Goal: Ask a question

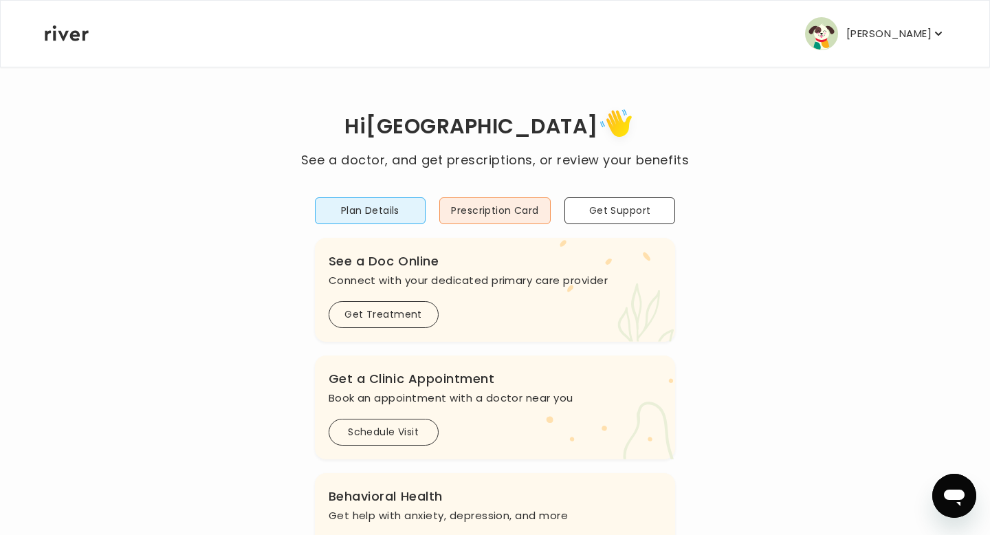
click at [878, 37] on p "[PERSON_NAME]" at bounding box center [888, 33] width 85 height 19
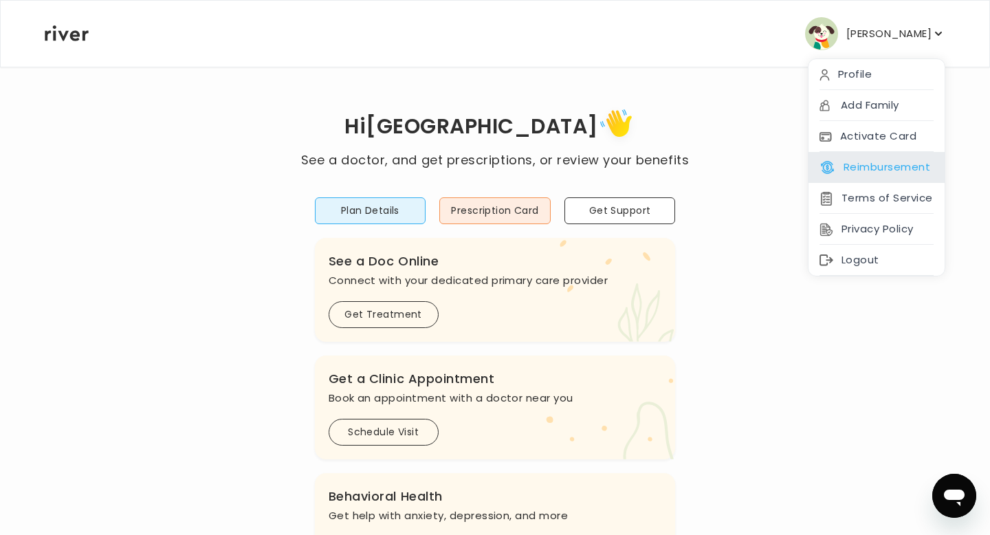
click at [876, 163] on button "Reimbursement" at bounding box center [874, 166] width 111 height 19
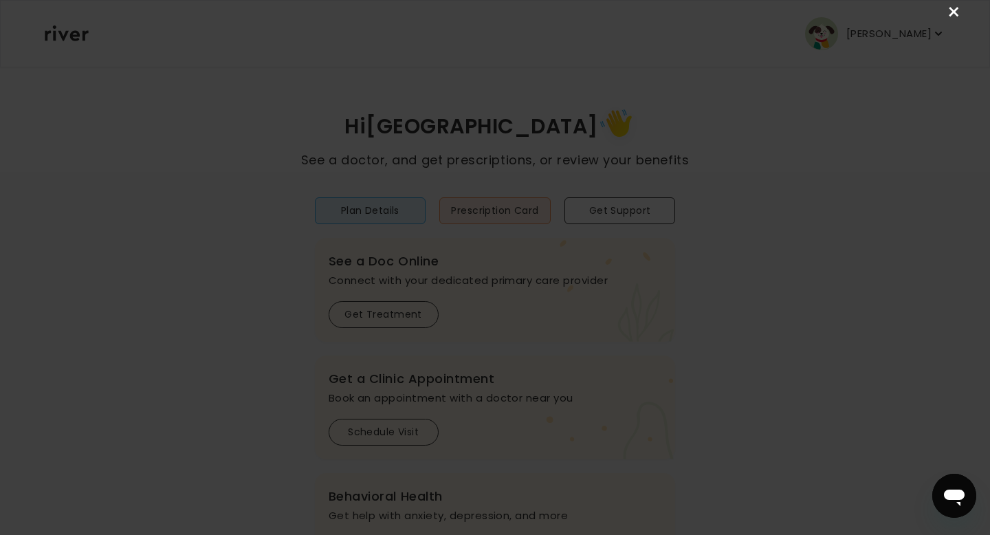
click at [952, 11] on link "×" at bounding box center [954, 12] width 16 height 16
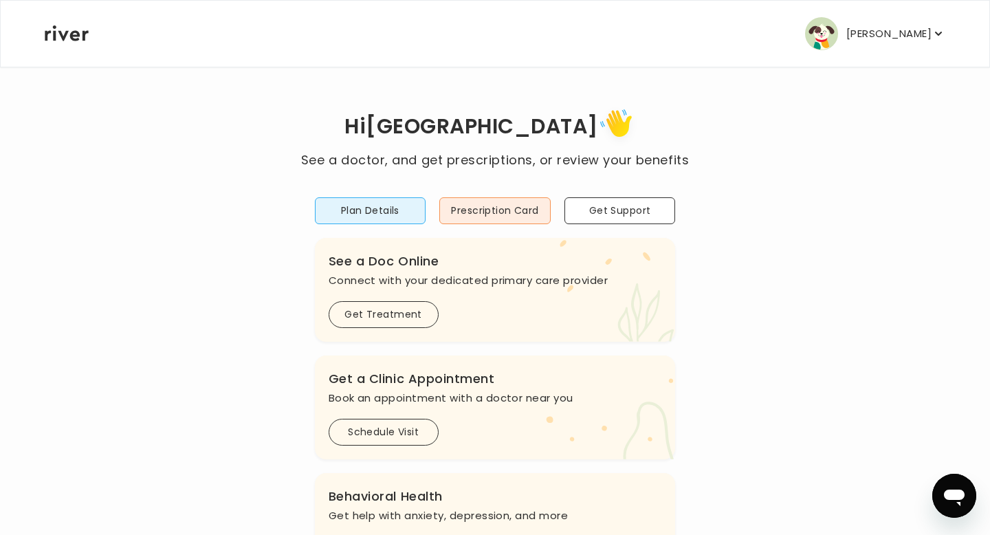
click at [913, 33] on p "[PERSON_NAME]" at bounding box center [888, 33] width 85 height 19
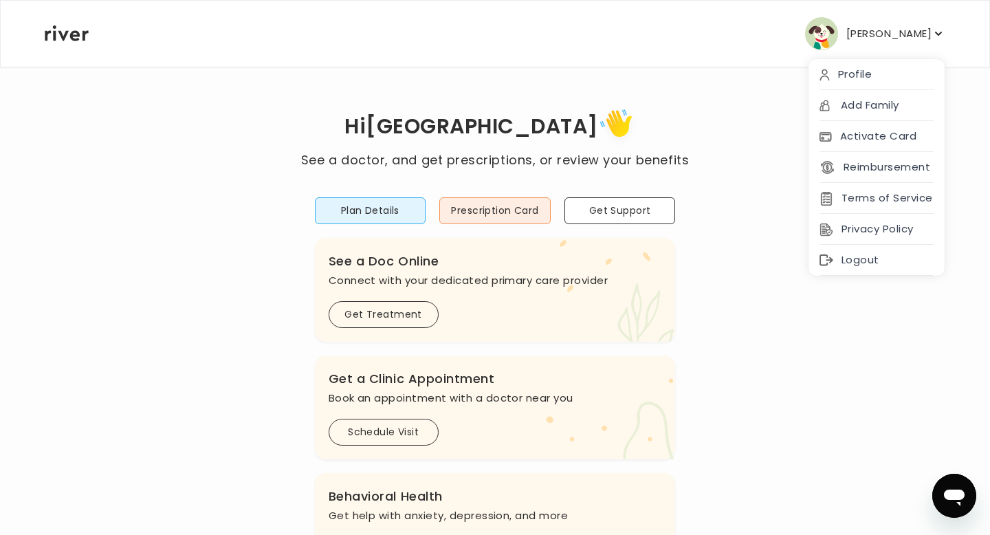
click at [781, 182] on div "Hi [PERSON_NAME] See a doctor, and get prescriptions, or review your benefits P…" at bounding box center [495, 457] width 902 height 707
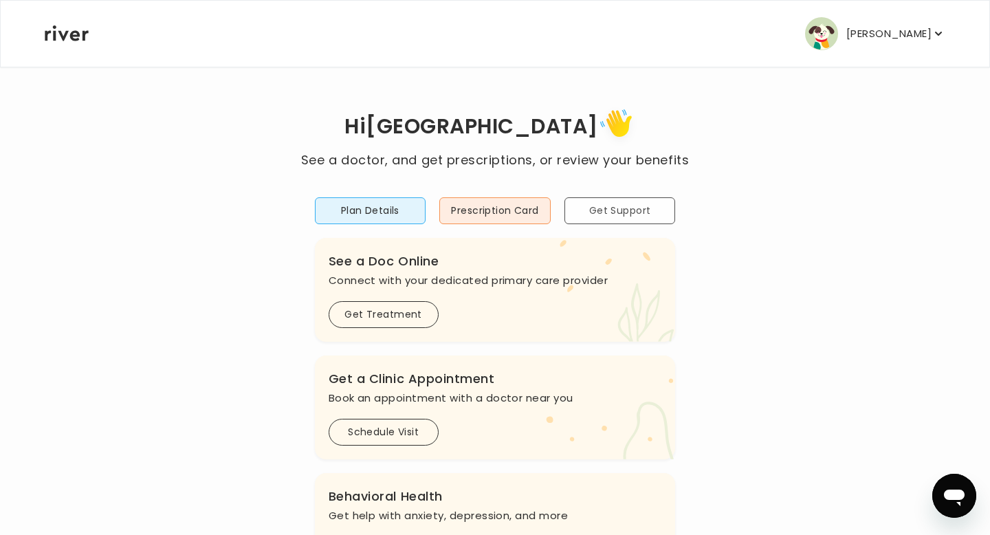
click at [661, 209] on button "Get Support" at bounding box center [619, 210] width 111 height 27
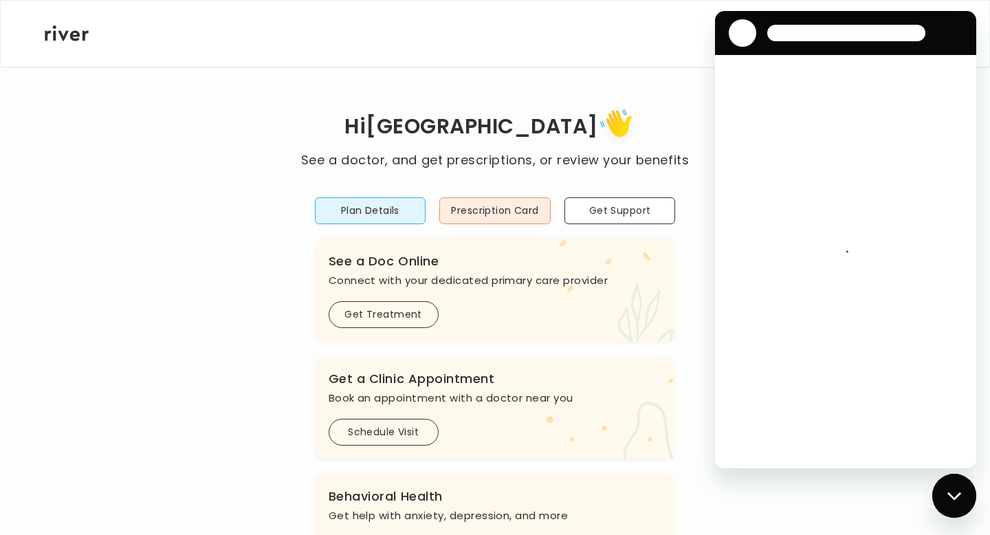
click at [951, 496] on icon "Close messaging window" at bounding box center [953, 495] width 14 height 8
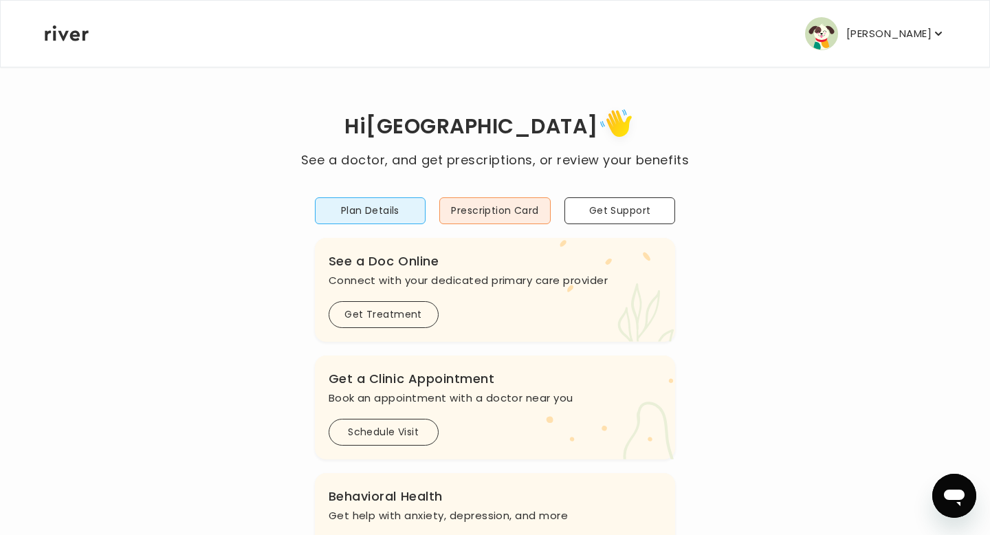
click at [394, 228] on div "Plan Details Prescription Card Get Support .cls-1 { fill: #ffe0ae; } .cls-2 { f…" at bounding box center [495, 491] width 361 height 642
click at [394, 205] on button "Plan Details" at bounding box center [370, 210] width 111 height 27
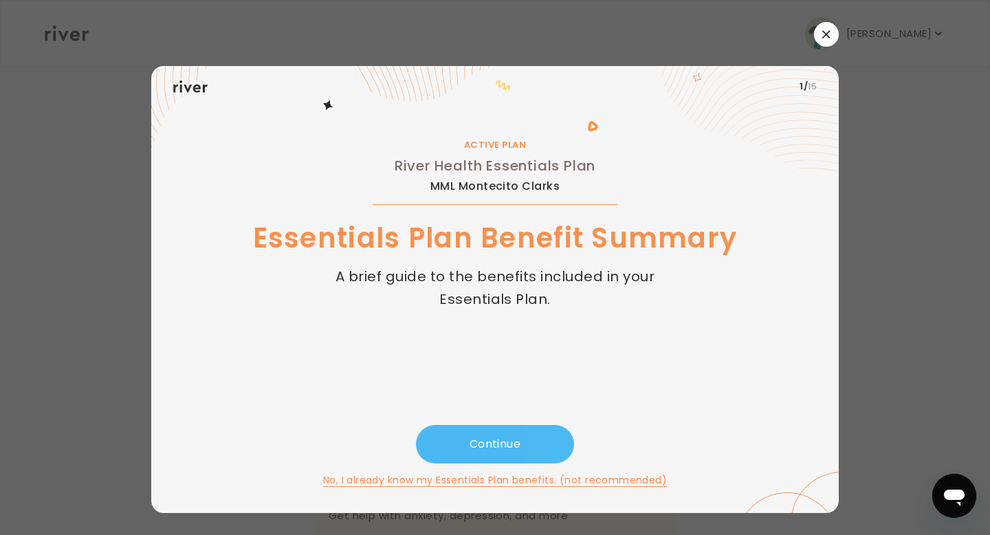
click at [508, 440] on button "Continue" at bounding box center [495, 444] width 158 height 38
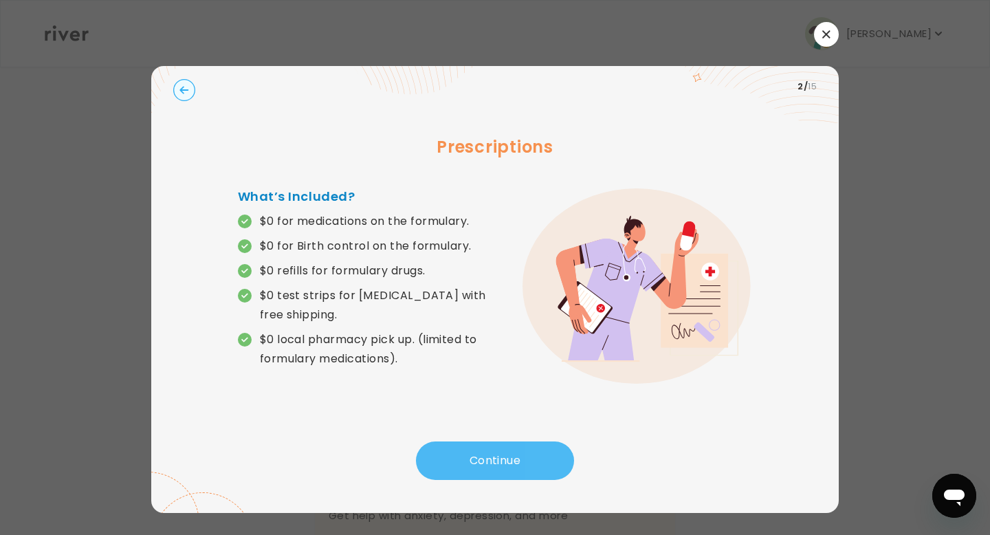
click at [508, 452] on button "Continue" at bounding box center [495, 460] width 158 height 38
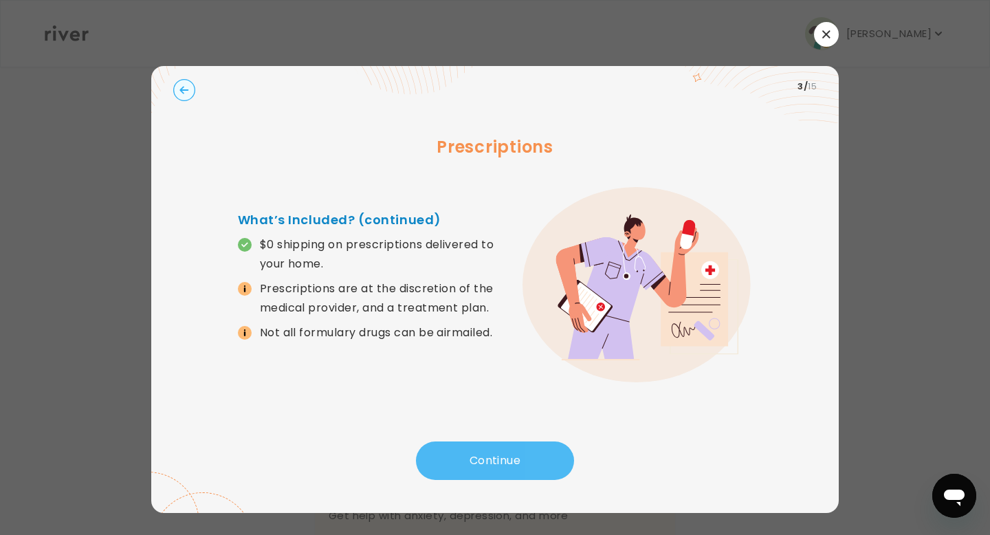
click at [508, 452] on button "Continue" at bounding box center [495, 460] width 158 height 38
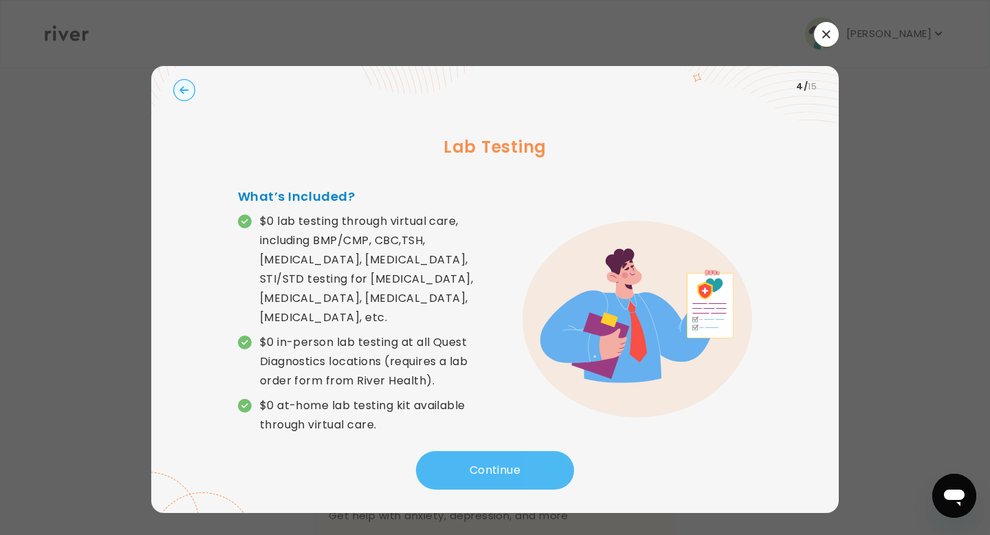
click at [508, 452] on button "Continue" at bounding box center [495, 470] width 158 height 38
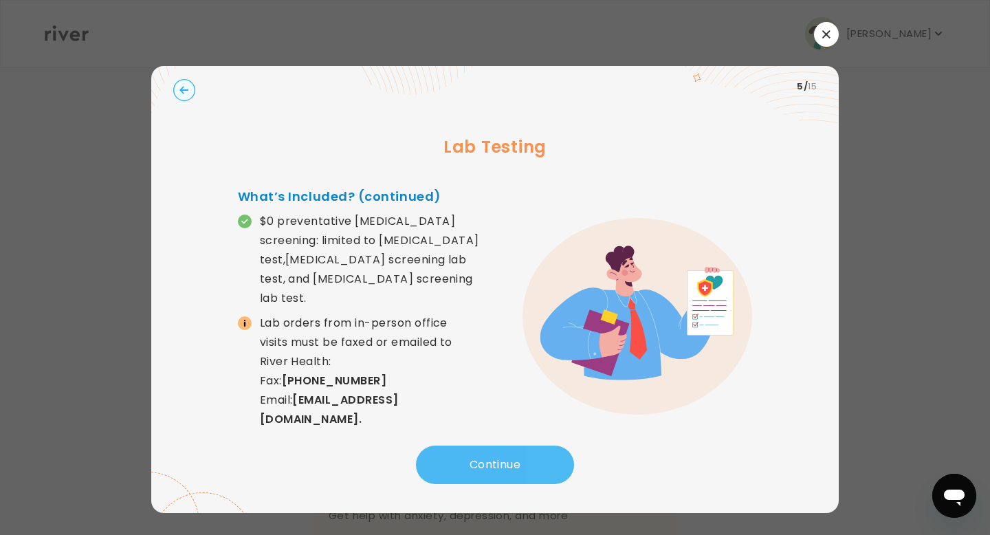
click at [508, 452] on button "Continue" at bounding box center [495, 464] width 158 height 38
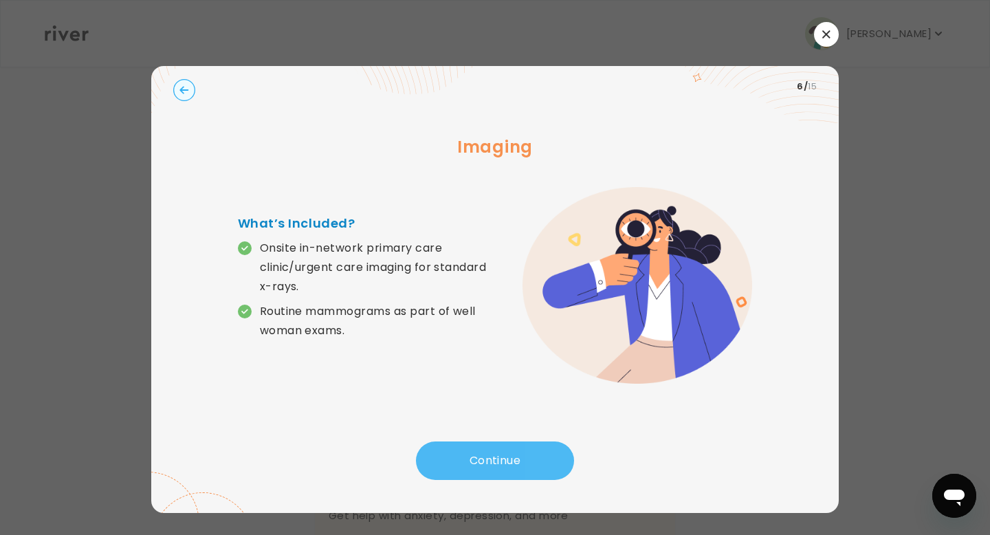
click at [508, 452] on button "Continue" at bounding box center [495, 460] width 158 height 38
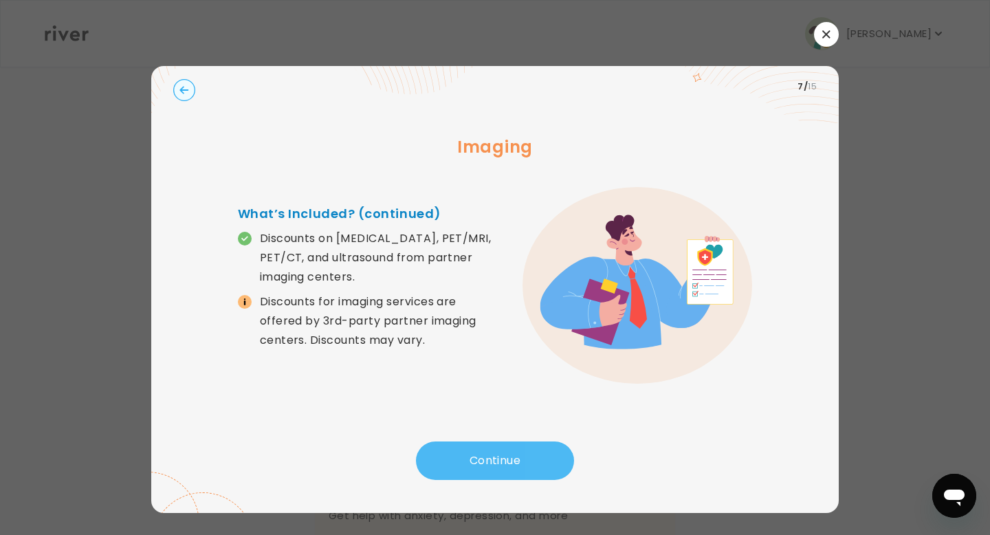
click at [508, 452] on button "Continue" at bounding box center [495, 460] width 158 height 38
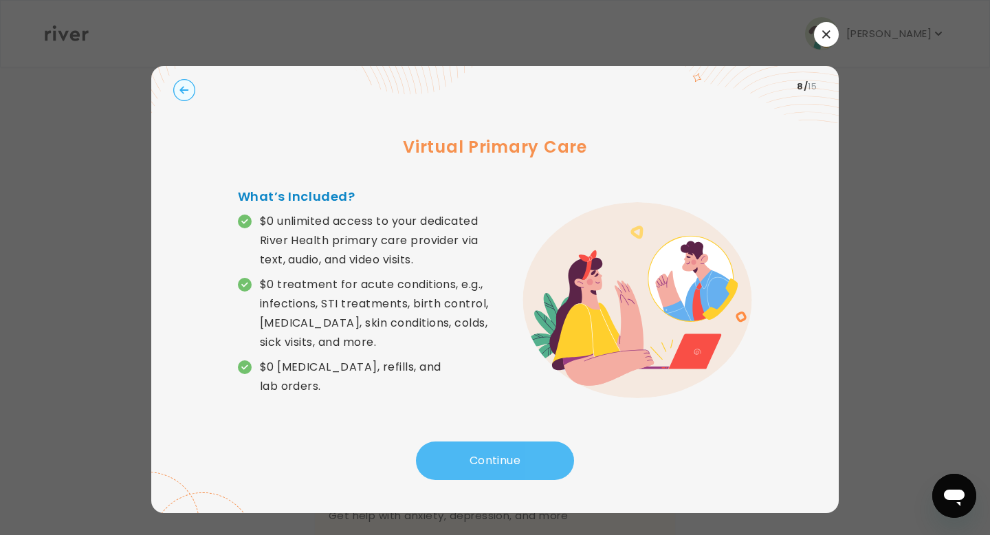
click at [508, 452] on button "Continue" at bounding box center [495, 460] width 158 height 38
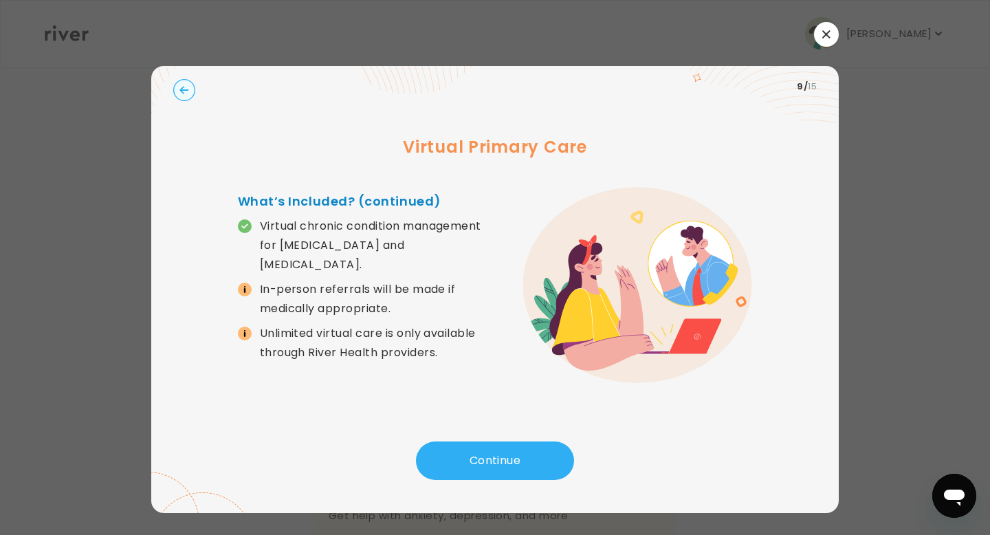
click at [185, 87] on circle "button" at bounding box center [184, 90] width 21 height 21
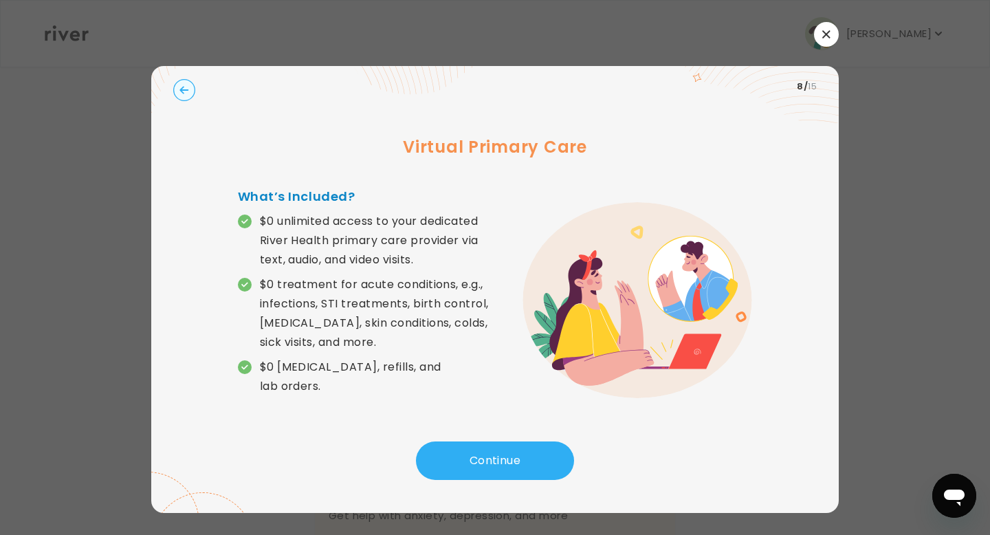
click at [185, 87] on circle "button" at bounding box center [184, 90] width 21 height 21
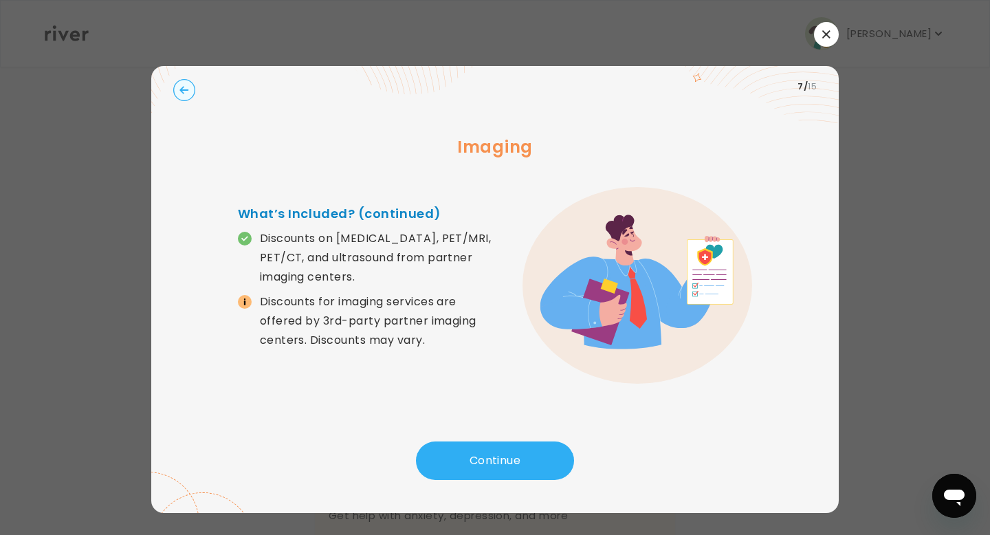
click at [185, 87] on circle "button" at bounding box center [184, 90] width 21 height 21
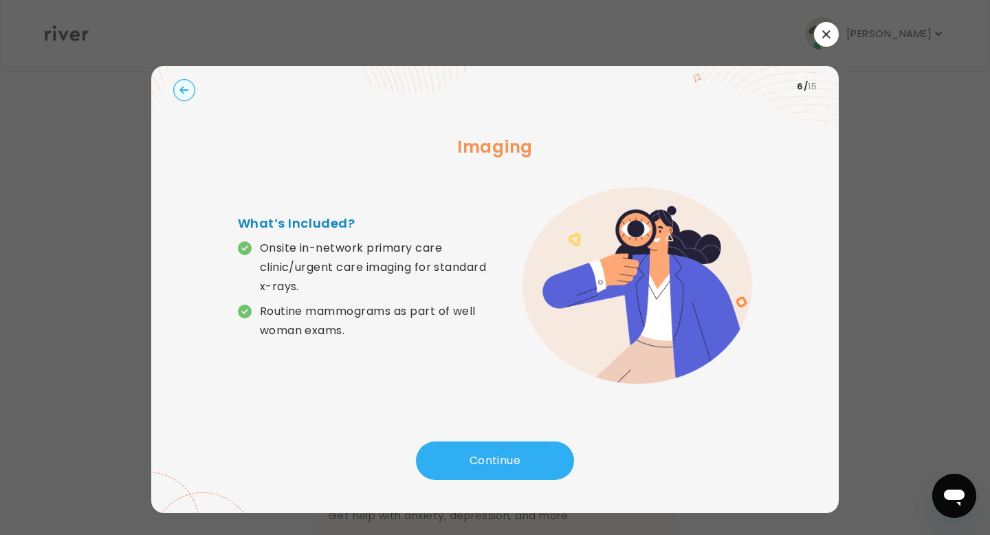
click at [185, 87] on circle "button" at bounding box center [184, 90] width 21 height 21
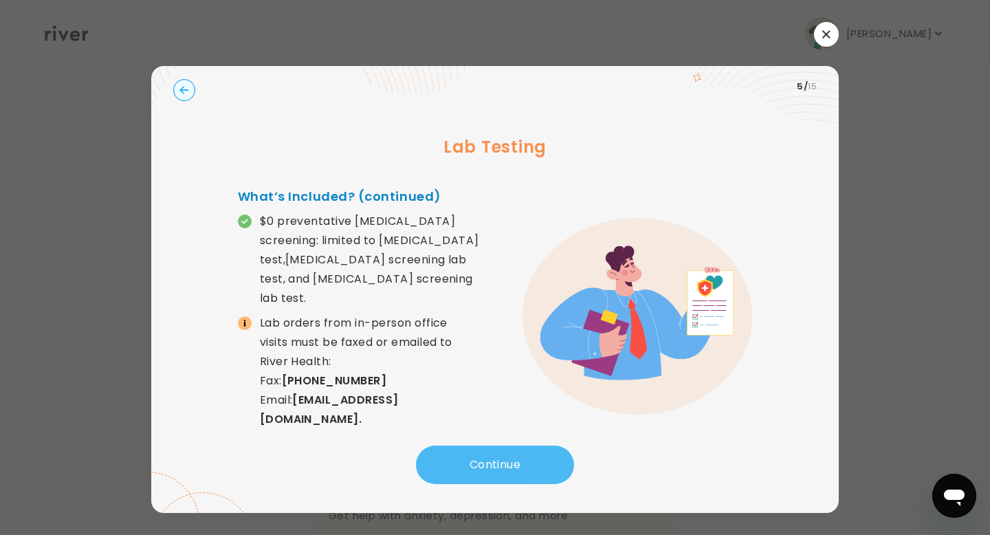
click at [510, 456] on button "Continue" at bounding box center [495, 464] width 158 height 38
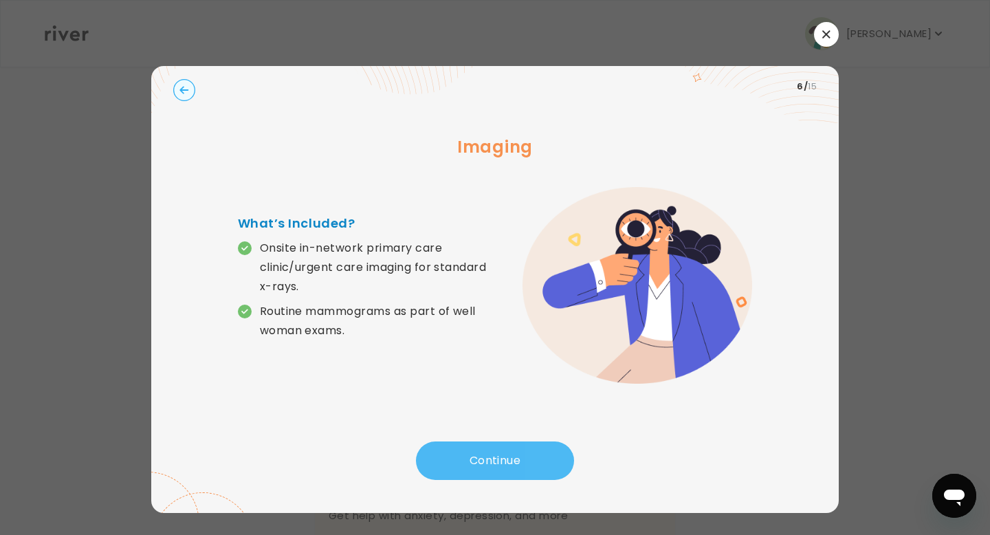
click at [510, 456] on button "Continue" at bounding box center [495, 460] width 158 height 38
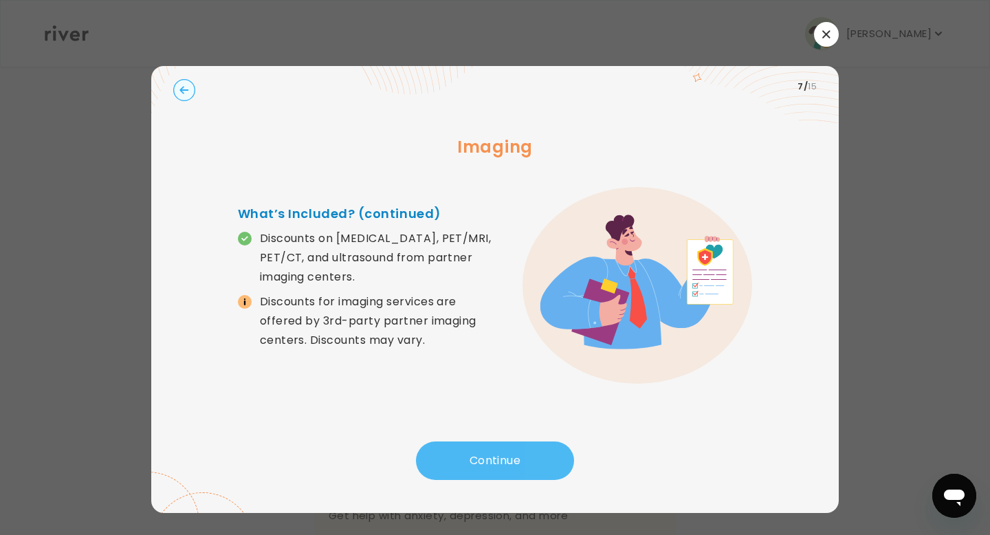
click at [510, 456] on button "Continue" at bounding box center [495, 460] width 158 height 38
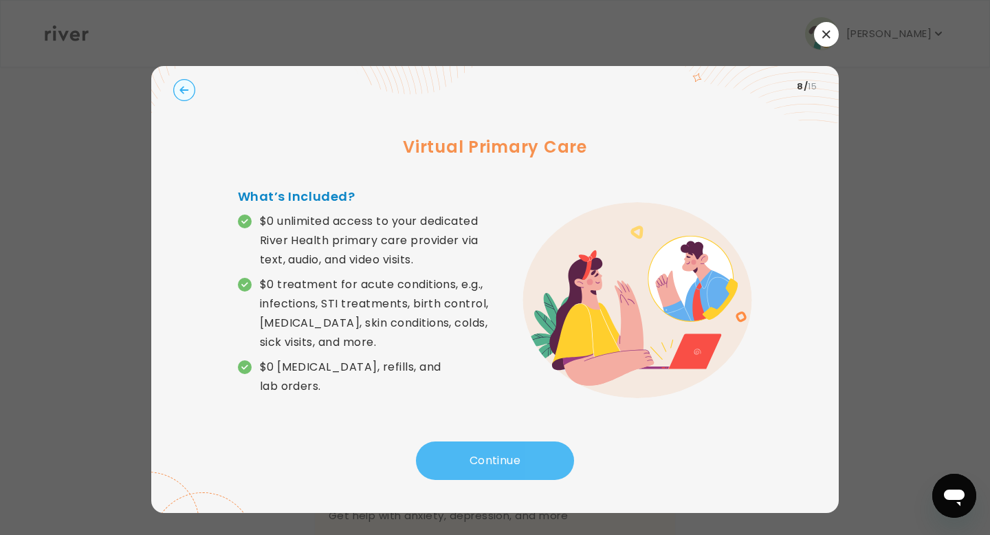
click at [510, 456] on button "Continue" at bounding box center [495, 460] width 158 height 38
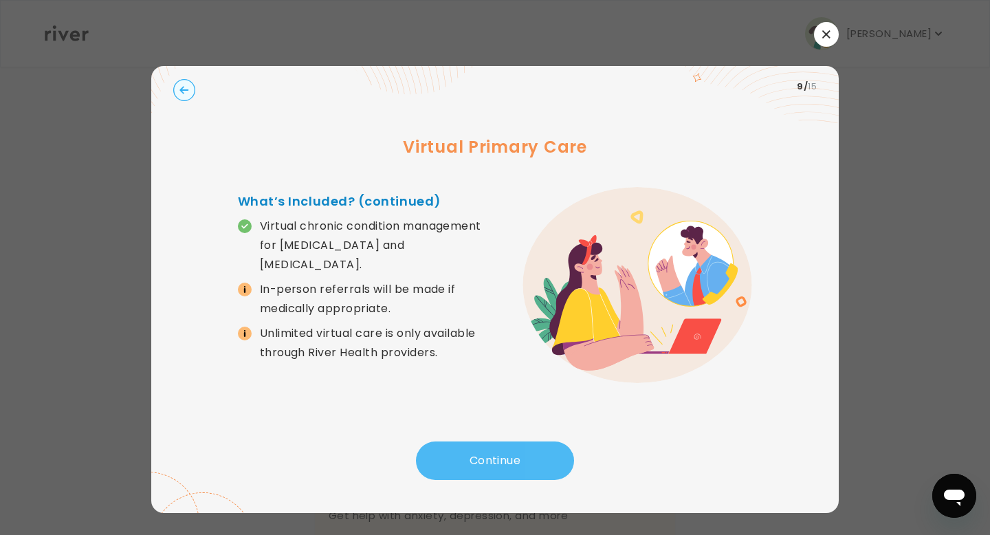
click at [510, 456] on button "Continue" at bounding box center [495, 460] width 158 height 38
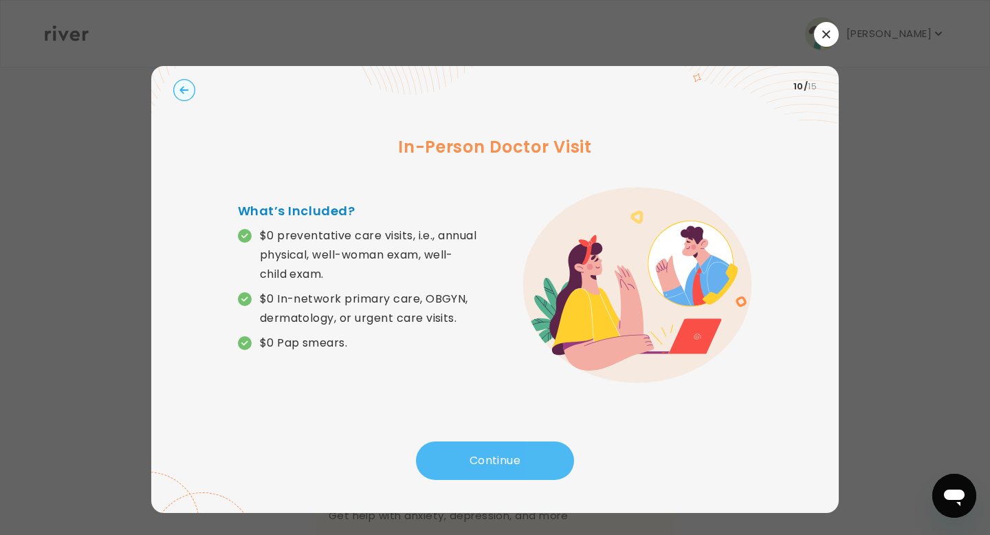
click at [510, 456] on button "Continue" at bounding box center [495, 460] width 158 height 38
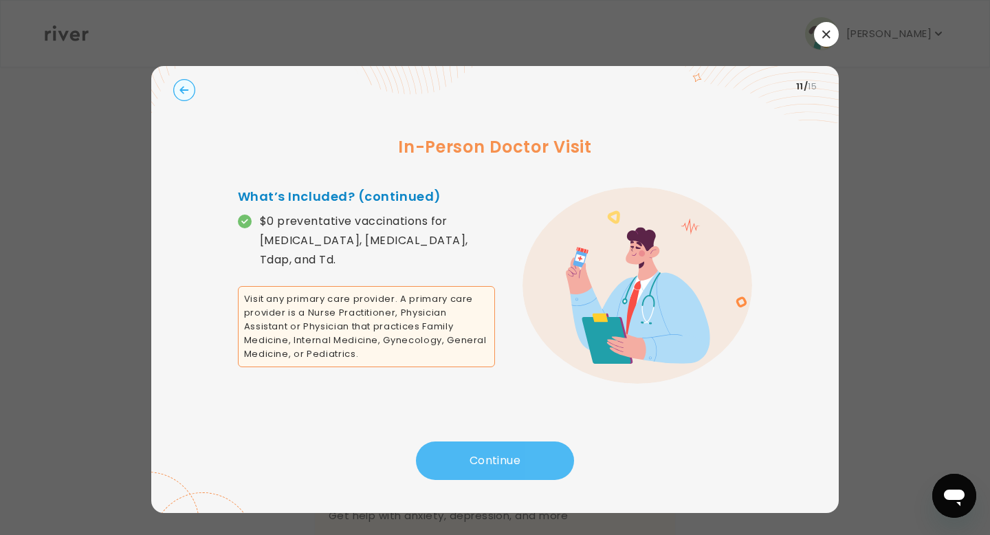
click at [510, 456] on button "Continue" at bounding box center [495, 460] width 158 height 38
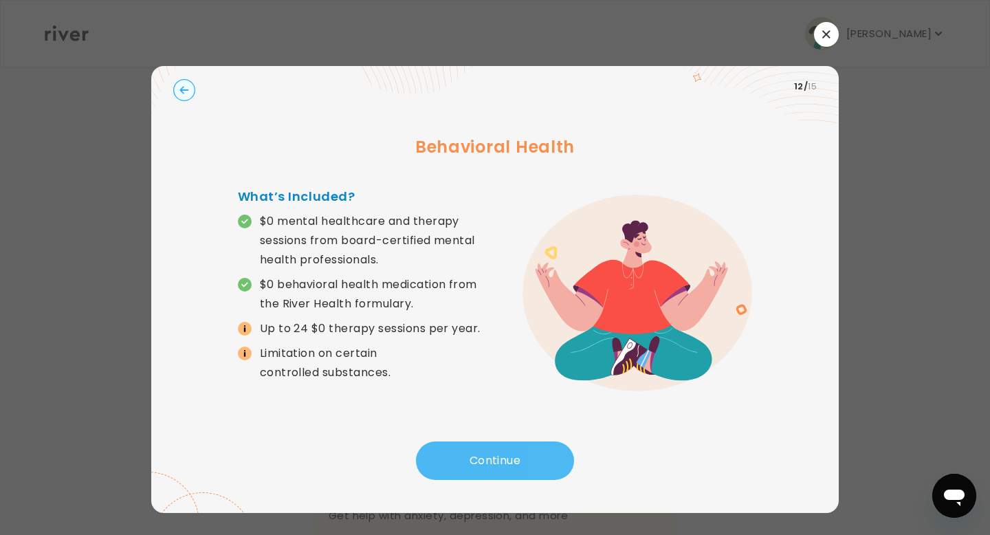
click at [510, 456] on button "Continue" at bounding box center [495, 460] width 158 height 38
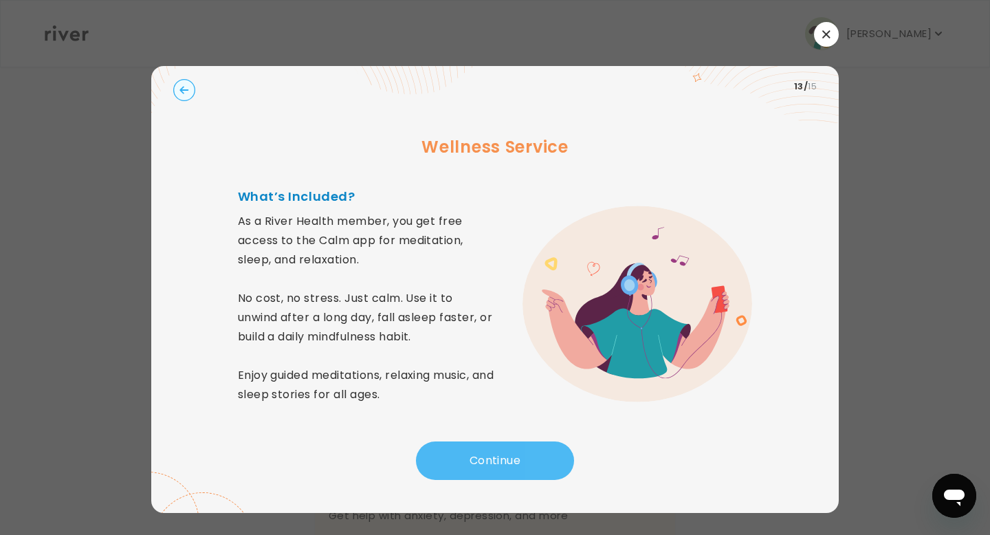
click at [510, 456] on button "Continue" at bounding box center [495, 460] width 158 height 38
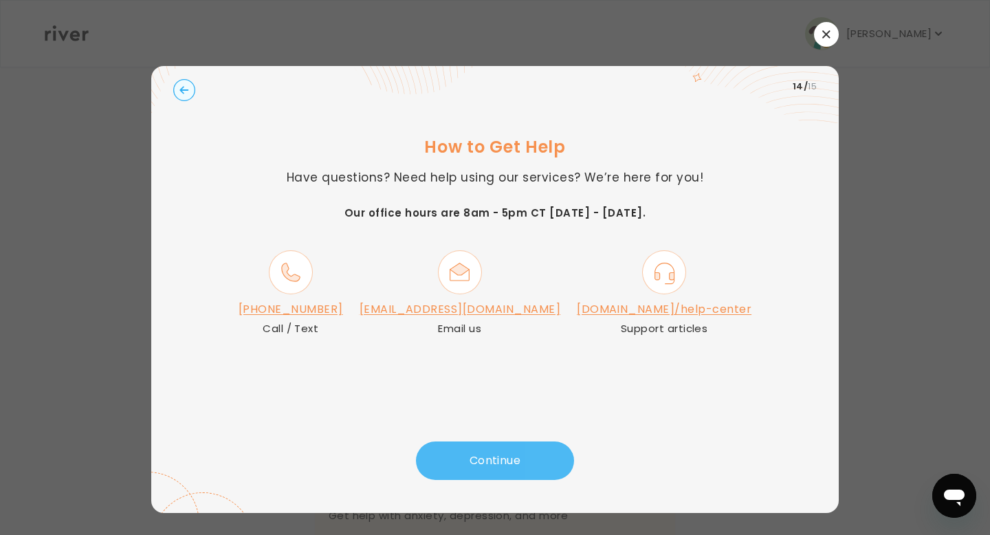
click at [513, 458] on button "Continue" at bounding box center [495, 460] width 158 height 38
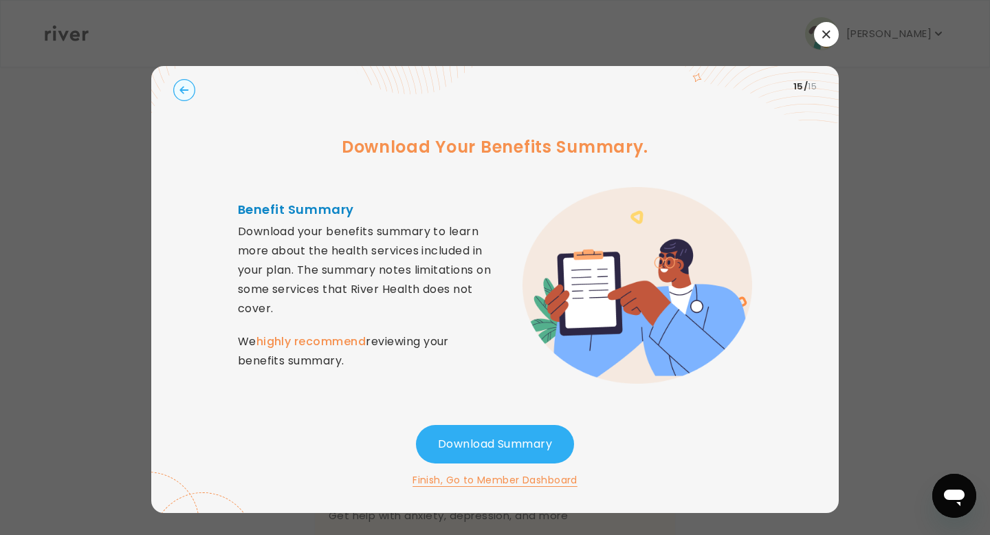
click at [186, 99] on circle "button" at bounding box center [184, 90] width 21 height 21
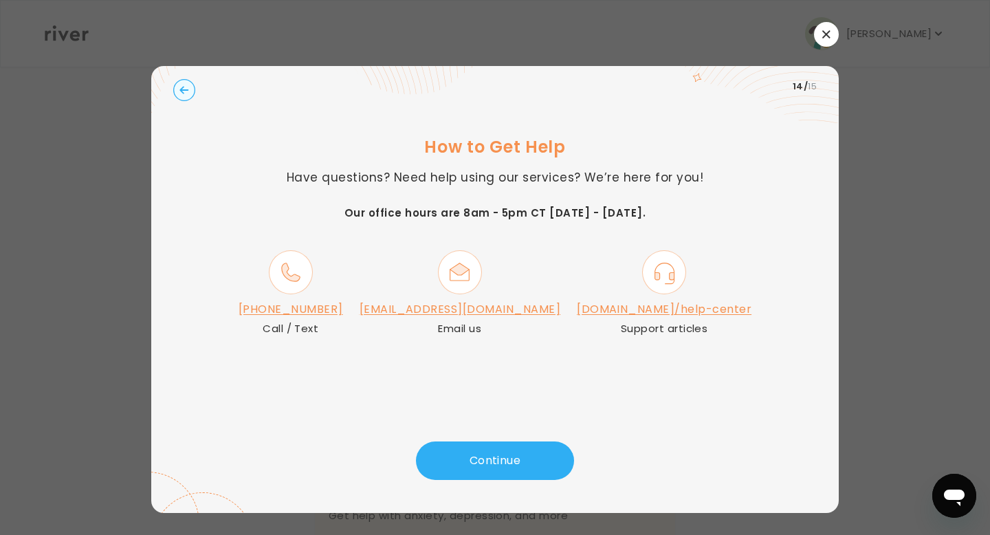
click at [186, 96] on circle "button" at bounding box center [184, 90] width 21 height 21
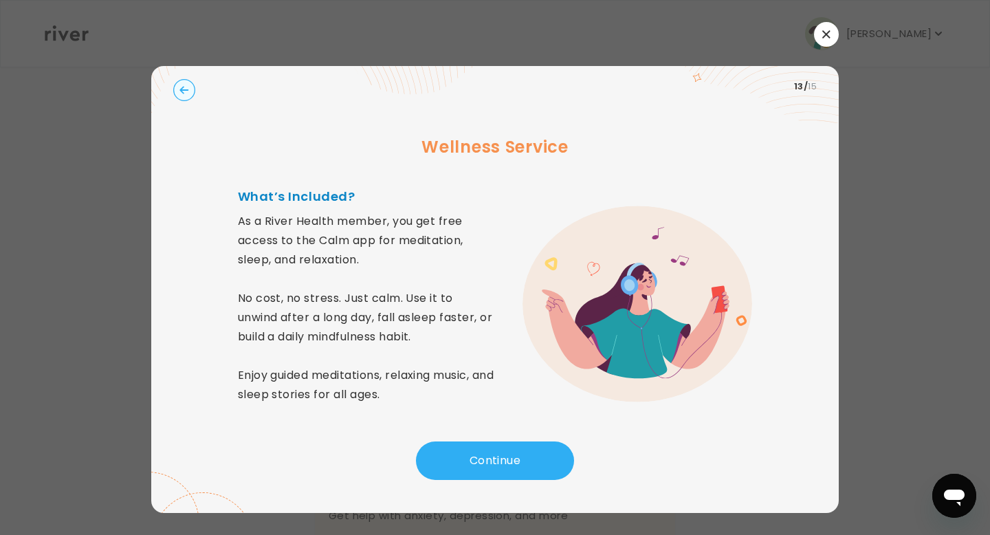
click at [186, 96] on circle "button" at bounding box center [184, 90] width 21 height 21
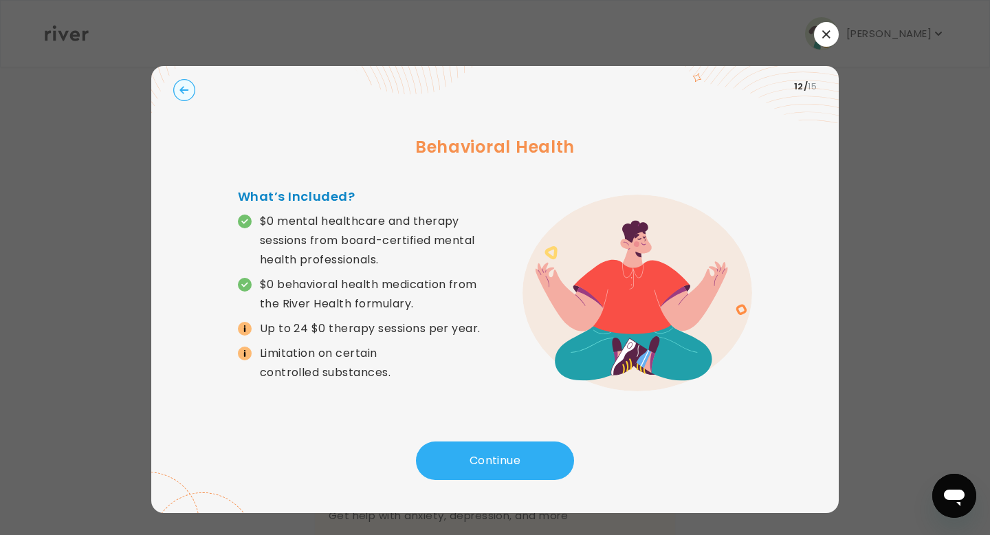
click at [186, 96] on circle "button" at bounding box center [184, 90] width 21 height 21
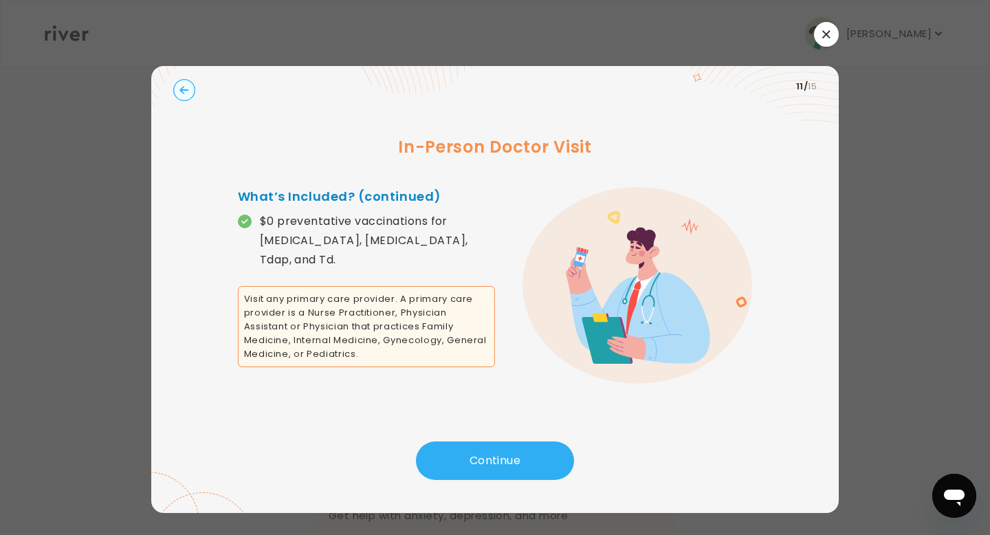
click at [823, 26] on button "button" at bounding box center [826, 34] width 25 height 25
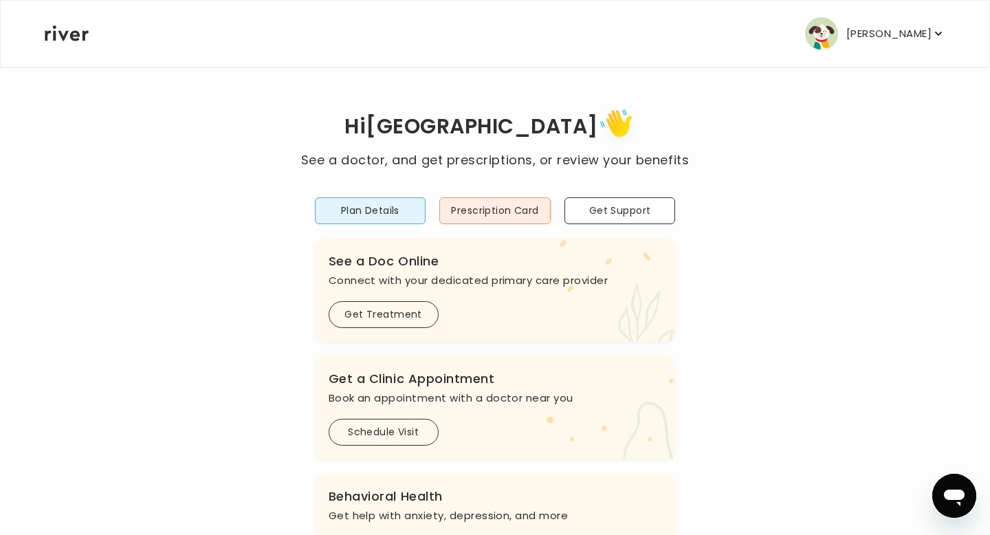
click at [853, 36] on p "[PERSON_NAME]" at bounding box center [888, 33] width 85 height 19
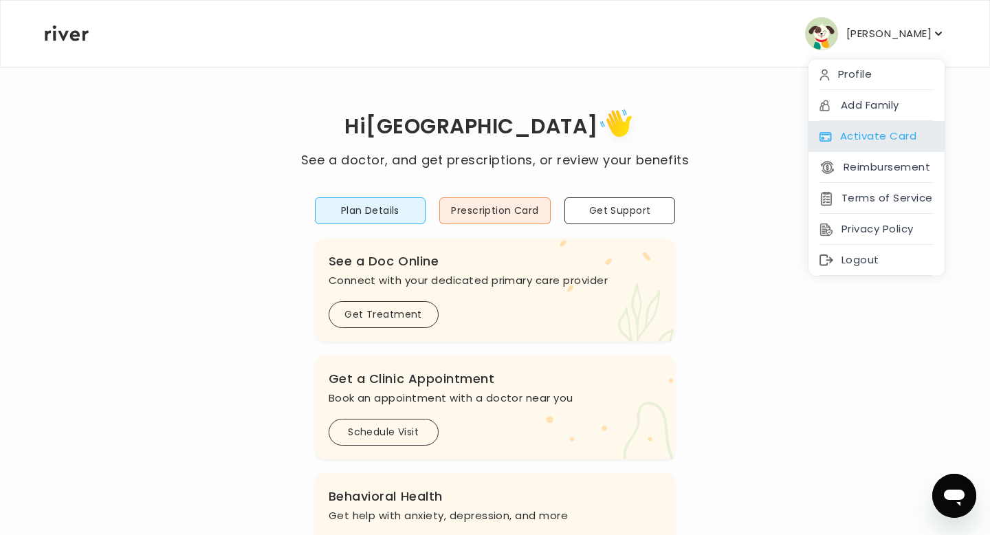
click at [852, 141] on div "Activate Card" at bounding box center [876, 136] width 136 height 31
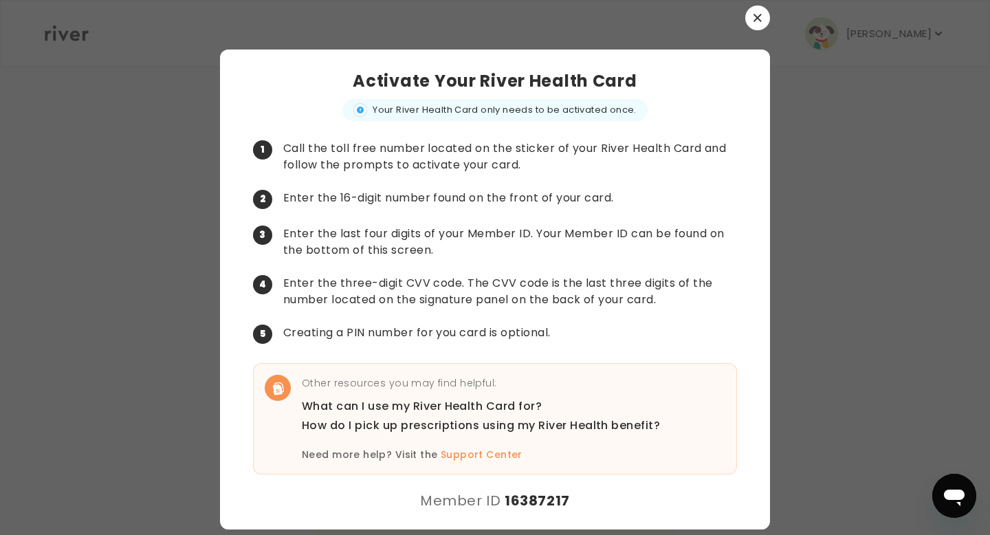
click at [578, 384] on p "Other resources you may find helpful:" at bounding box center [481, 383] width 358 height 16
click at [489, 454] on link "Support Center" at bounding box center [482, 454] width 82 height 14
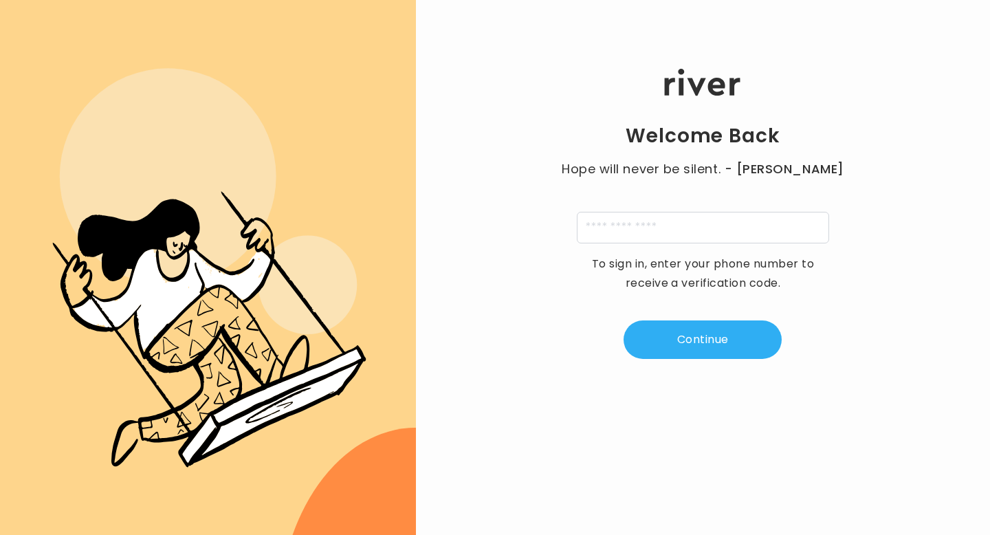
click at [619, 244] on div "Welcome Back Hope will never be silent. - [PERSON_NAME] To sign in, enter your …" at bounding box center [703, 214] width 574 height 321
click at [616, 238] on input "tel" at bounding box center [703, 228] width 252 height 32
type input "**********"
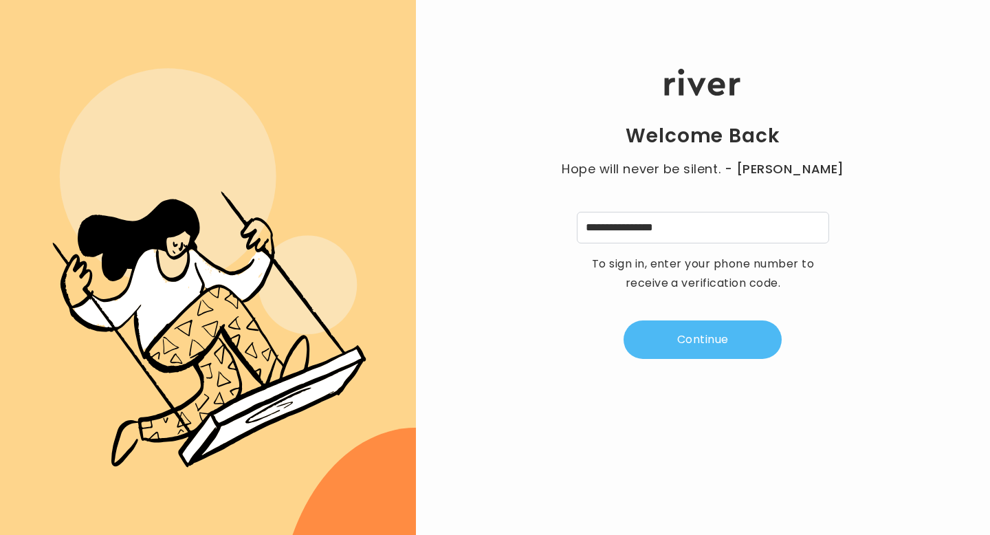
click at [688, 333] on button "Continue" at bounding box center [702, 339] width 158 height 38
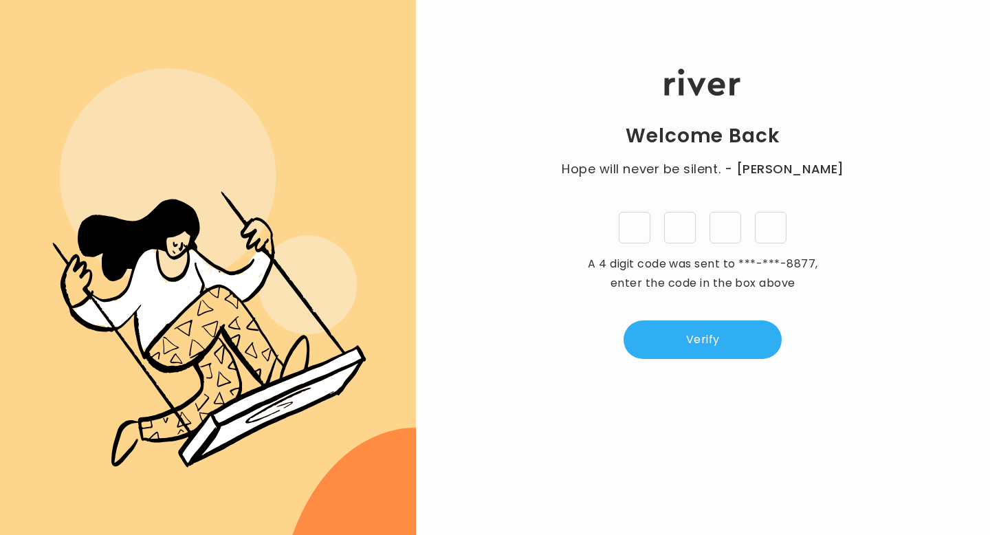
type input "*"
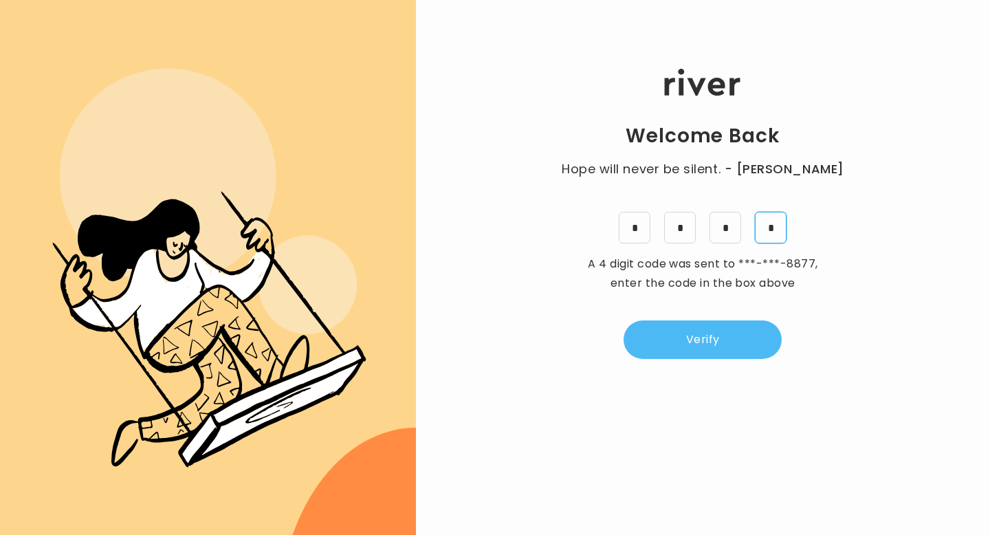
type input "*"
click at [737, 331] on button "Verify" at bounding box center [702, 339] width 158 height 38
type textarea "*"
